Goal: Task Accomplishment & Management: Use online tool/utility

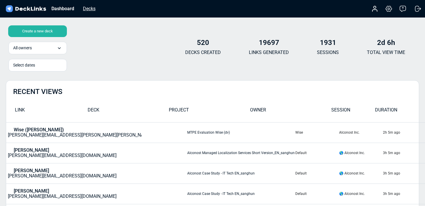
click at [94, 8] on div "Decks" at bounding box center [89, 8] width 18 height 7
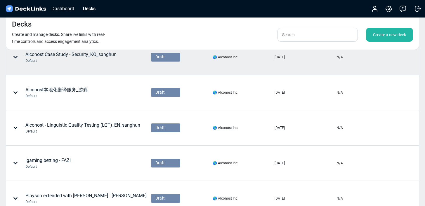
scroll to position [283, 0]
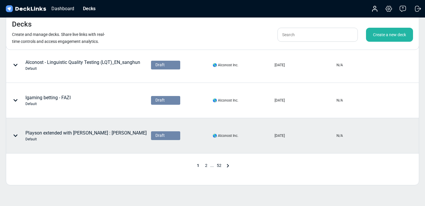
click at [91, 143] on div "Playson extended with [PERSON_NAME] : [PERSON_NAME]" at bounding box center [77, 136] width 139 height 18
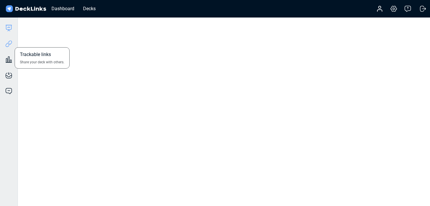
click at [7, 44] on icon at bounding box center [8, 43] width 7 height 7
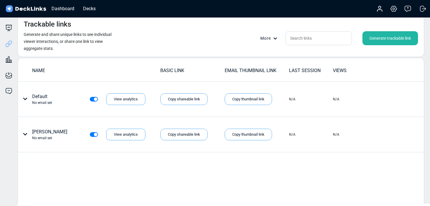
click at [395, 36] on div "Generate trackable link" at bounding box center [390, 38] width 56 height 14
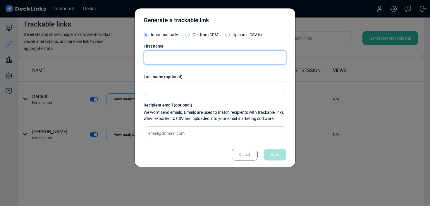
click at [203, 63] on input "text" at bounding box center [214, 58] width 143 height 14
type input "[PERSON_NAME]"
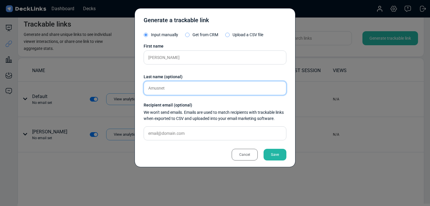
type input "Amusnet"
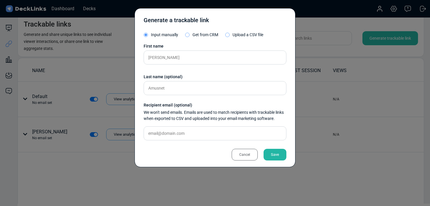
drag, startPoint x: 281, startPoint y: 155, endPoint x: 271, endPoint y: 156, distance: 10.1
click at [281, 155] on div "Save" at bounding box center [274, 155] width 23 height 12
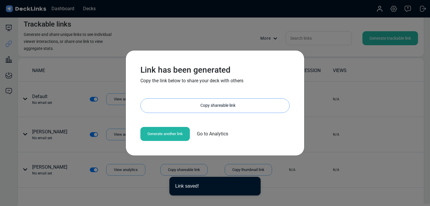
click at [190, 101] on div "Copy shareable link" at bounding box center [217, 106] width 143 height 14
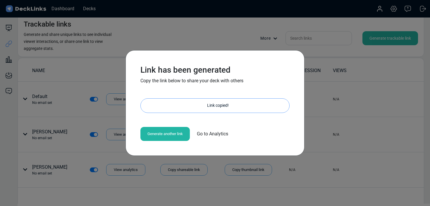
click at [207, 105] on div "Link copied!" at bounding box center [217, 106] width 143 height 14
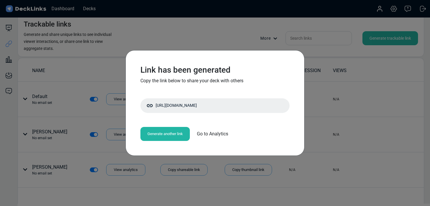
click at [215, 33] on div "Link has been generated Copy the link below to share your deck with others [URL…" at bounding box center [215, 103] width 430 height 206
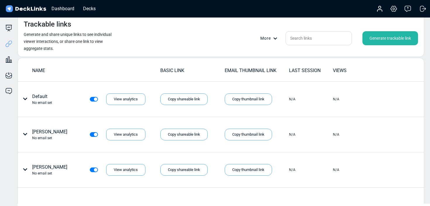
click at [83, 3] on div "Dashboard Decks" at bounding box center [52, 8] width 95 height 13
click at [89, 8] on div "Decks" at bounding box center [89, 8] width 18 height 7
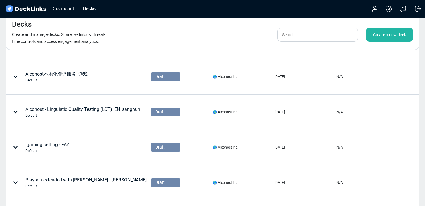
scroll to position [313, 0]
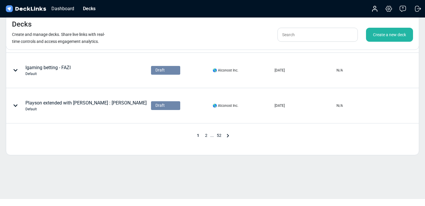
click at [226, 136] on icon at bounding box center [227, 135] width 7 height 7
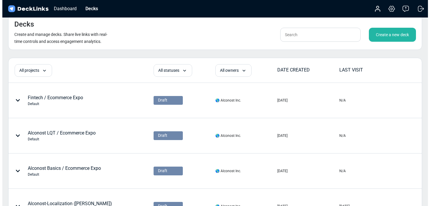
scroll to position [0, 0]
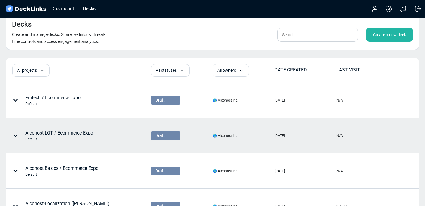
click at [82, 135] on div "Alconost LQT / Ecommerce Expo Default" at bounding box center [59, 136] width 68 height 12
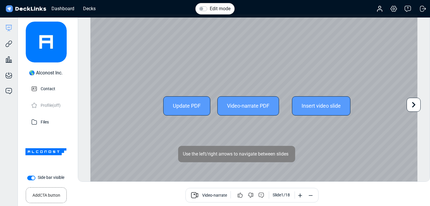
click at [414, 105] on icon at bounding box center [414, 105] width 4 height 6
click at [413, 105] on icon at bounding box center [414, 105] width 4 height 6
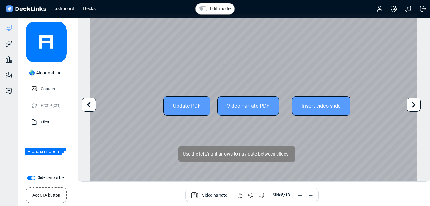
click at [413, 105] on icon at bounding box center [414, 105] width 4 height 6
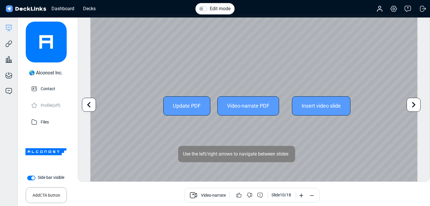
click at [413, 105] on icon at bounding box center [414, 105] width 4 height 6
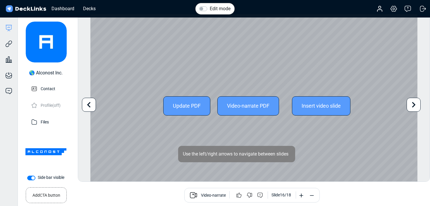
click at [413, 105] on icon at bounding box center [414, 105] width 4 height 6
click at [413, 105] on div "Update PDF Video-narrate PDF Insert video slide" at bounding box center [253, 106] width 327 height 184
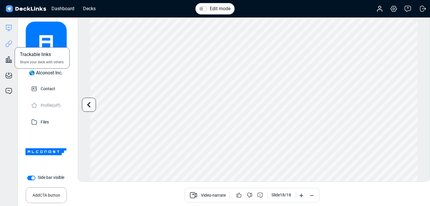
click at [10, 44] on icon at bounding box center [8, 43] width 7 height 7
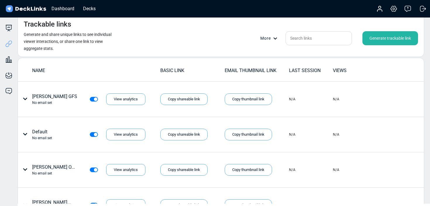
click at [387, 39] on div "Generate trackable link" at bounding box center [390, 38] width 56 height 14
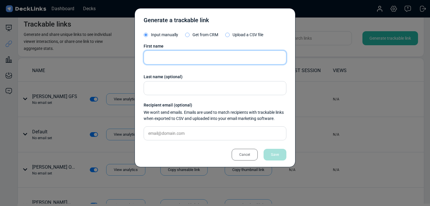
click at [198, 55] on input "text" at bounding box center [214, 58] width 143 height 14
type input "[PERSON_NAME]"
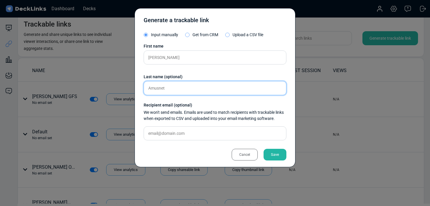
type input "Amusnet"
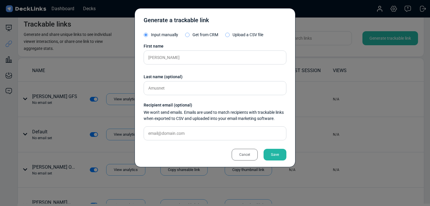
click at [272, 153] on div "Save" at bounding box center [274, 155] width 23 height 12
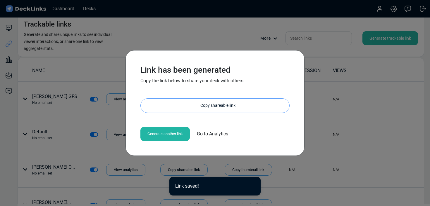
click at [198, 105] on div "Copy shareable link" at bounding box center [217, 106] width 143 height 14
